Goal: Task Accomplishment & Management: Use online tool/utility

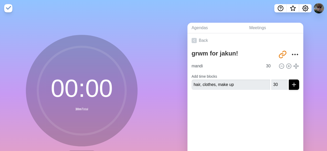
type input "30"
click at [284, 108] on div at bounding box center [245, 104] width 116 height 21
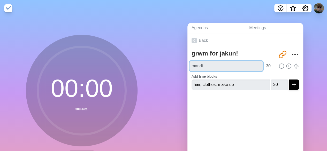
click at [247, 67] on input "mandi" at bounding box center [226, 66] width 73 height 10
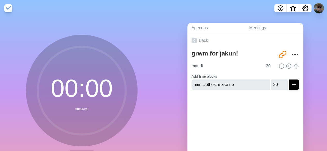
click at [198, 39] on link "Back" at bounding box center [245, 40] width 116 height 14
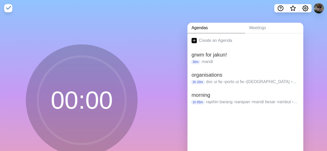
click at [212, 52] on h2 "grwm for jakun!" at bounding box center [246, 55] width 108 height 8
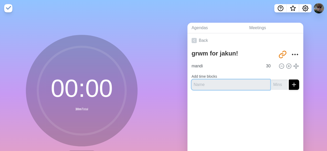
click at [203, 81] on input "text" at bounding box center [231, 85] width 79 height 10
type input "clothes hair, make up pack"
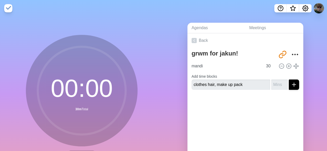
click at [261, 149] on div "Back grwm for jakun! [URL][DOMAIN_NAME] mandi 30 Add time blocks clothes hair, …" at bounding box center [245, 105] width 116 height 145
click at [271, 84] on input "number" at bounding box center [279, 85] width 17 height 10
type input "30"
click at [267, 105] on div at bounding box center [245, 104] width 116 height 21
click at [263, 105] on div at bounding box center [245, 104] width 116 height 21
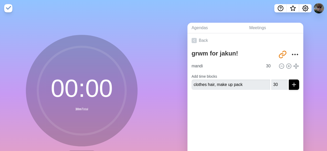
click at [263, 105] on div at bounding box center [245, 104] width 116 height 21
click at [291, 87] on icon "submit" at bounding box center [294, 85] width 6 height 6
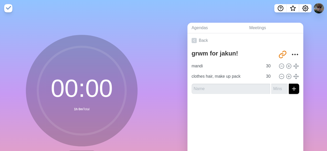
click at [199, 38] on link "Back" at bounding box center [245, 40] width 116 height 14
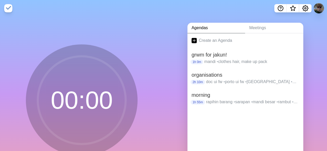
click at [206, 52] on h2 "grwm for jakun!" at bounding box center [246, 55] width 108 height 8
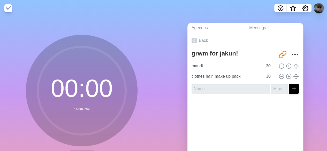
scroll to position [41, 0]
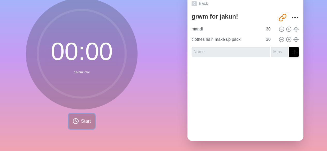
click at [79, 114] on button "Start" at bounding box center [82, 121] width 26 height 15
